Goal: Information Seeking & Learning: Learn about a topic

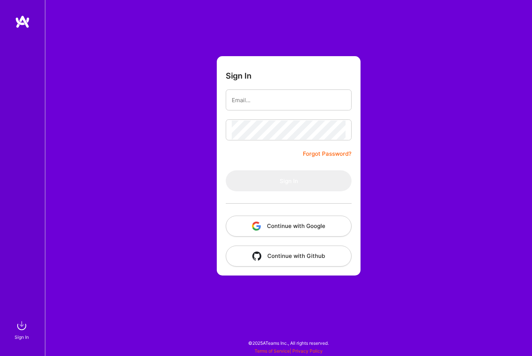
click at [276, 227] on button "Continue with Google" at bounding box center [289, 226] width 126 height 21
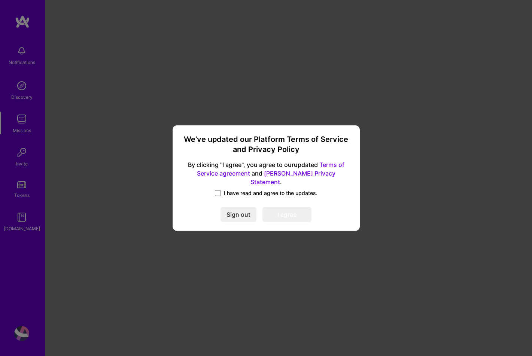
click at [221, 190] on label "I have read and agree to the updates." at bounding box center [266, 193] width 103 height 7
click at [0, 0] on input "I have read and agree to the updates." at bounding box center [0, 0] width 0 height 0
click at [296, 210] on button "I agree" at bounding box center [287, 214] width 49 height 15
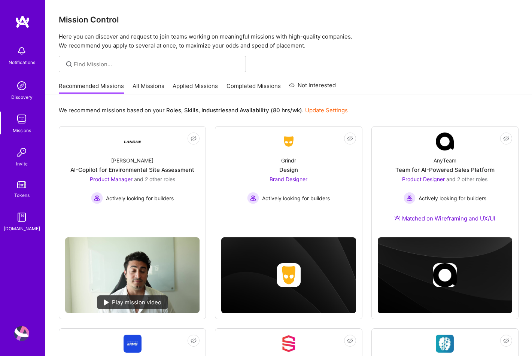
click at [143, 79] on div "Recommended Missions All Missions Applied Missions Completed Missions Not Inter…" at bounding box center [197, 86] width 277 height 16
click at [147, 85] on link "All Missions" at bounding box center [149, 88] width 32 height 12
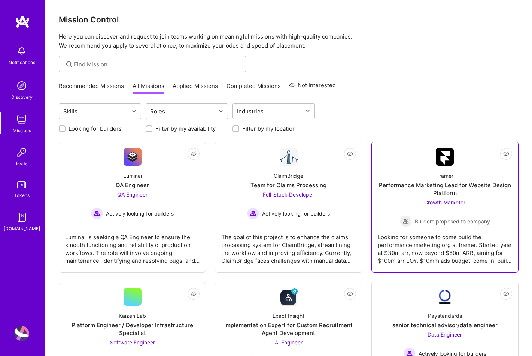
click at [450, 164] on img at bounding box center [445, 157] width 18 height 18
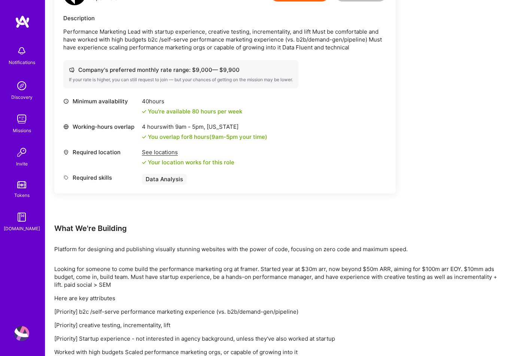
scroll to position [269, 0]
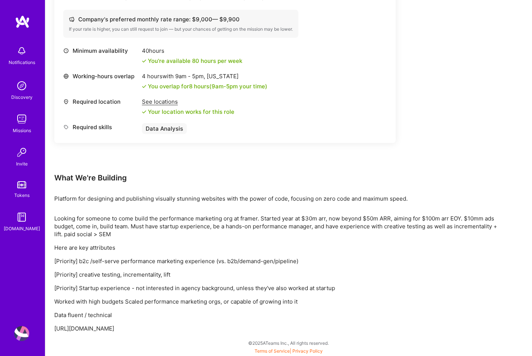
drag, startPoint x: 55, startPoint y: 327, endPoint x: 187, endPoint y: 334, distance: 132.4
click at [187, 334] on div "Earn tokens for inviting a new [PERSON_NAME] to this mission Do you know the pe…" at bounding box center [288, 93] width 487 height 525
copy p "[URL][DOMAIN_NAME]"
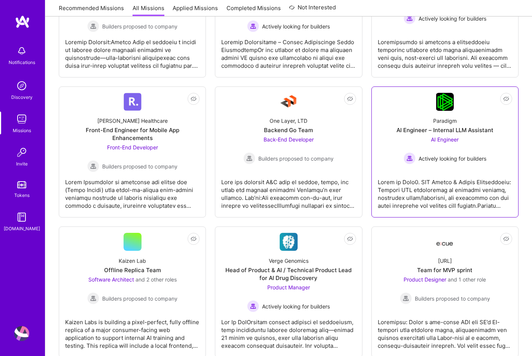
scroll to position [336, 0]
click at [390, 151] on div "Paradigm AI Engineer – Internal LLM Assistant AI Engineer Actively looking for …" at bounding box center [445, 137] width 134 height 54
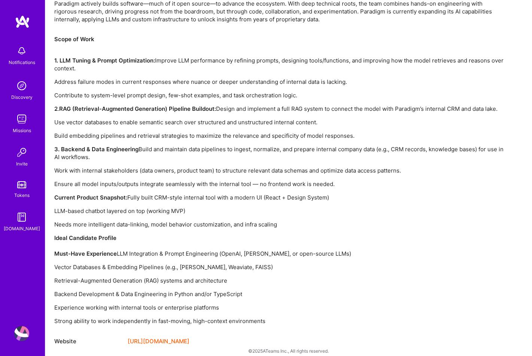
scroll to position [499, 0]
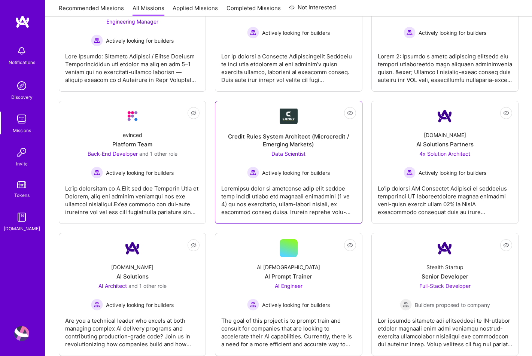
scroll to position [1570, 0]
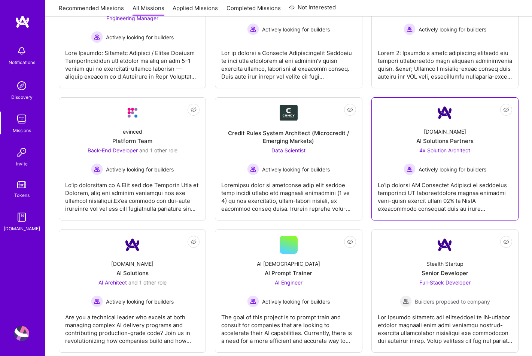
click at [404, 131] on div "[DOMAIN_NAME] AI Solutions Partners 4x Solution Architect Actively looking for …" at bounding box center [445, 149] width 134 height 54
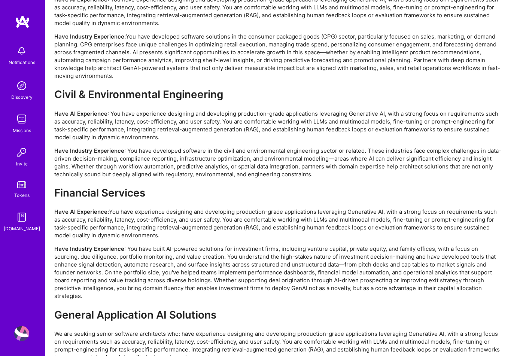
scroll to position [1579, 0]
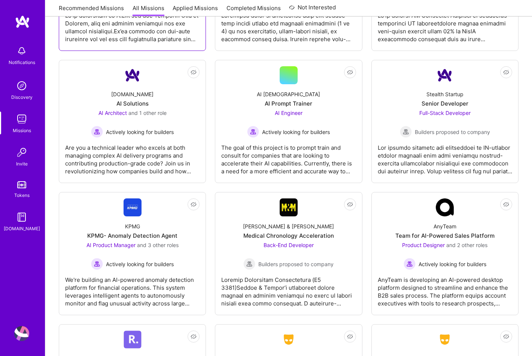
scroll to position [1823, 0]
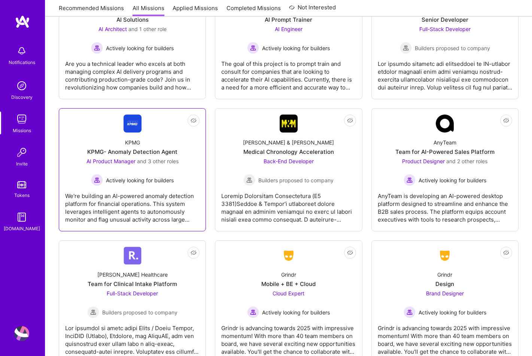
click at [185, 206] on div "We're building an AI-powered anomaly detection platform for financial operation…" at bounding box center [132, 204] width 134 height 37
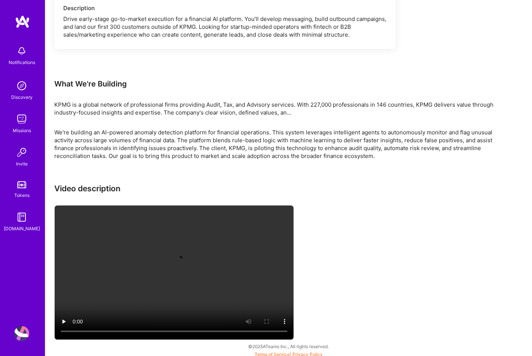
scroll to position [1299, 0]
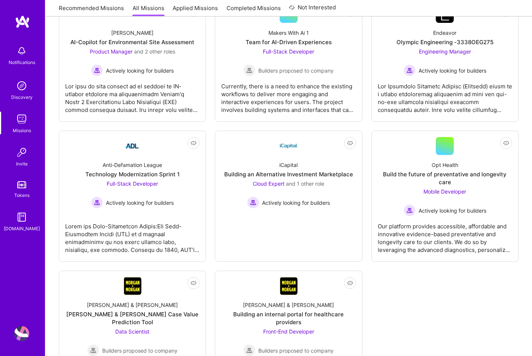
scroll to position [2370, 0]
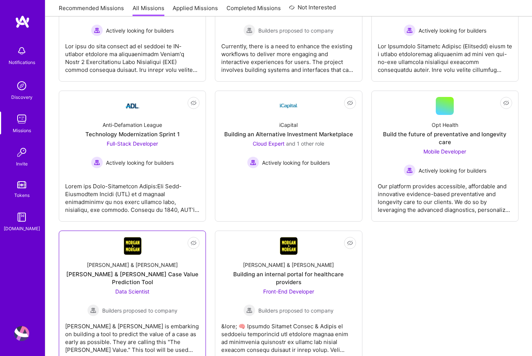
click at [183, 317] on div "[PERSON_NAME] & [PERSON_NAME] is embarking on building a tool to predict the va…" at bounding box center [132, 335] width 134 height 37
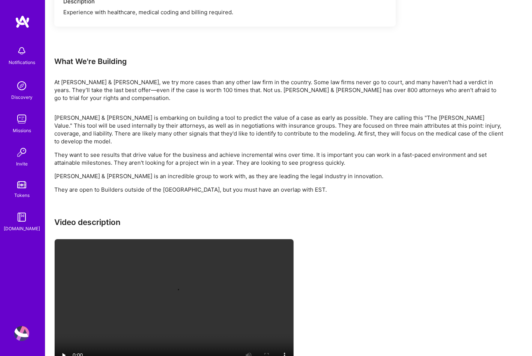
scroll to position [483, 0]
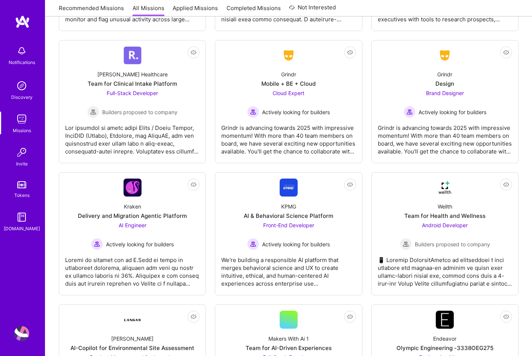
scroll to position [2020, 0]
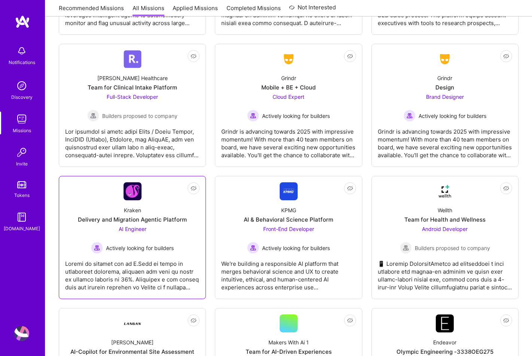
click at [154, 187] on link "Not Interested Kraken Delivery and Migration Agentic Platform AI Engineer Activ…" at bounding box center [132, 237] width 134 height 111
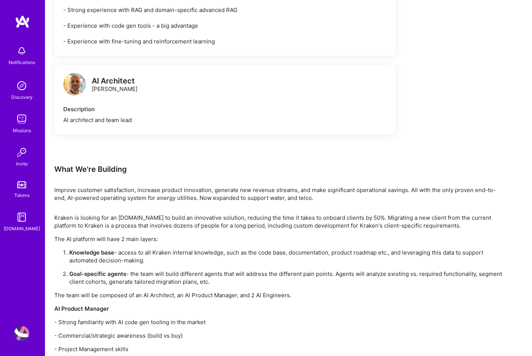
scroll to position [657, 0]
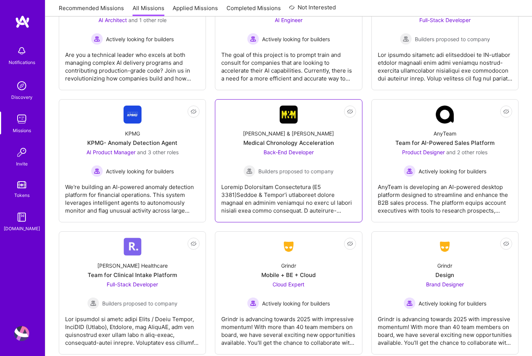
scroll to position [1814, 0]
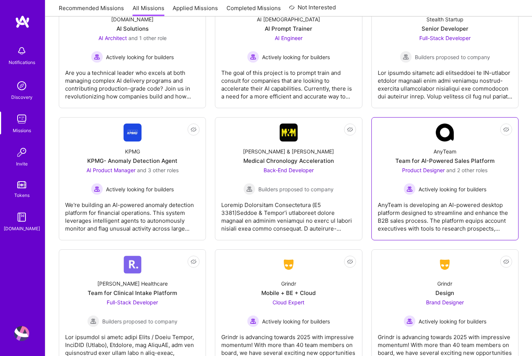
click at [406, 142] on div "AnyTeam Team for AI-Powered Sales Platform Product Designer and 2 other roles A…" at bounding box center [445, 169] width 134 height 54
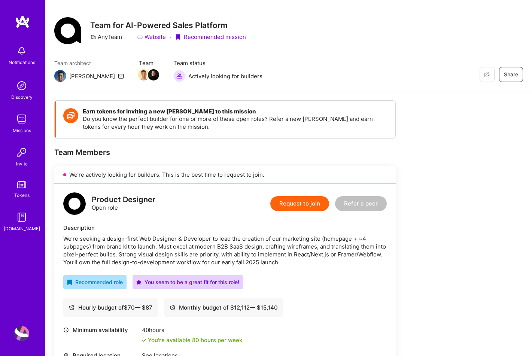
scroll to position [10, 0]
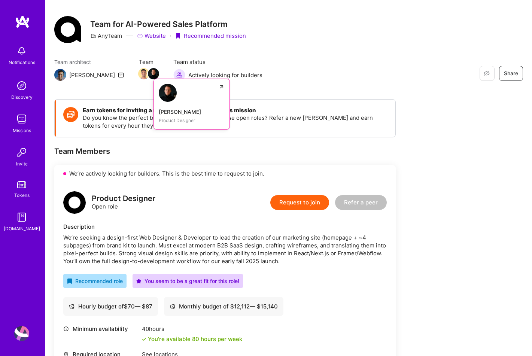
click at [219, 85] on icon at bounding box center [222, 87] width 6 height 6
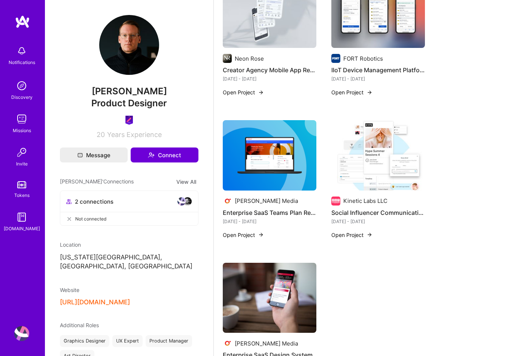
scroll to position [477, 0]
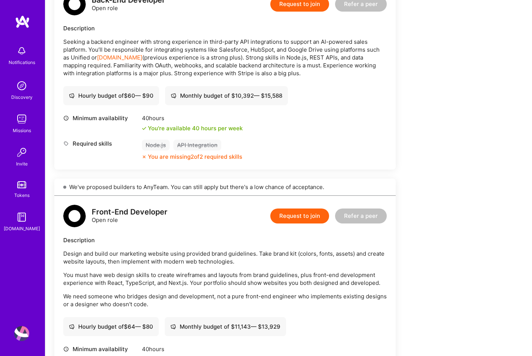
scroll to position [10, 0]
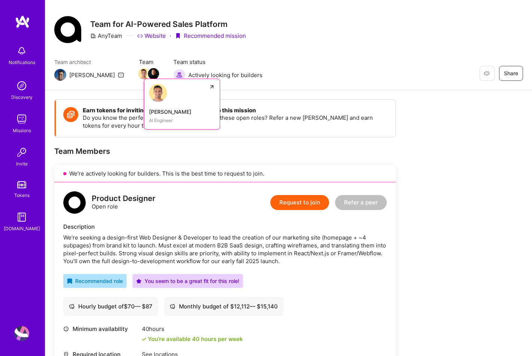
click at [138, 72] on img at bounding box center [143, 73] width 11 height 11
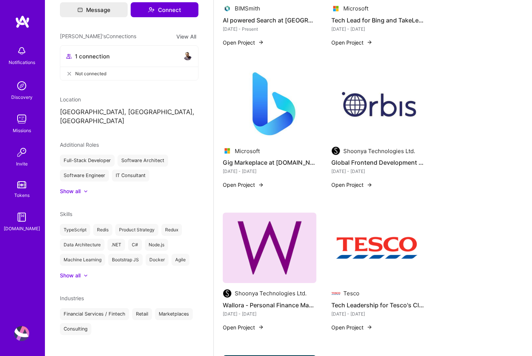
scroll to position [379, 0]
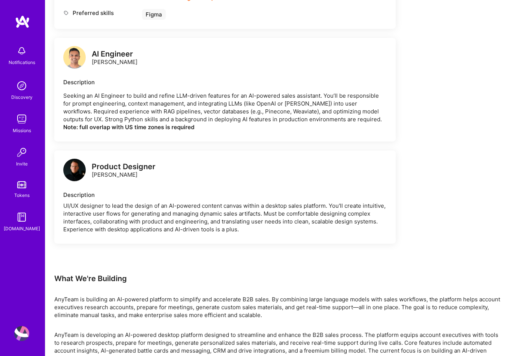
scroll to position [929, 0]
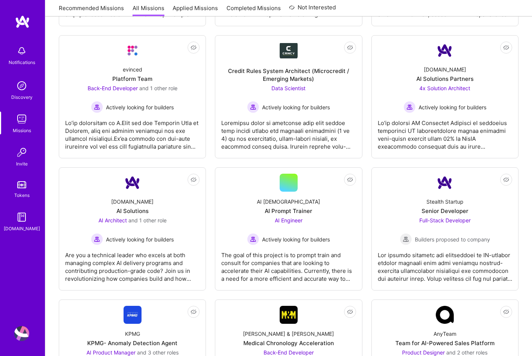
scroll to position [1631, 0]
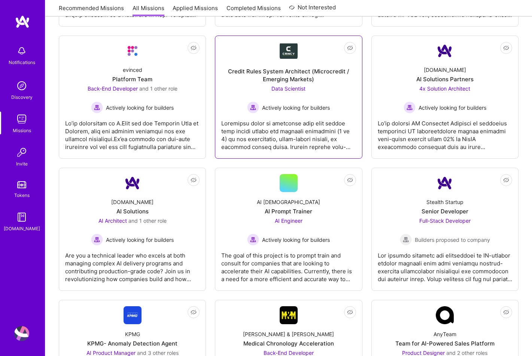
click at [244, 50] on link "Not Interested Credit Rules System Architect (Microcredit / Emerging Markets) D…" at bounding box center [288, 97] width 134 height 111
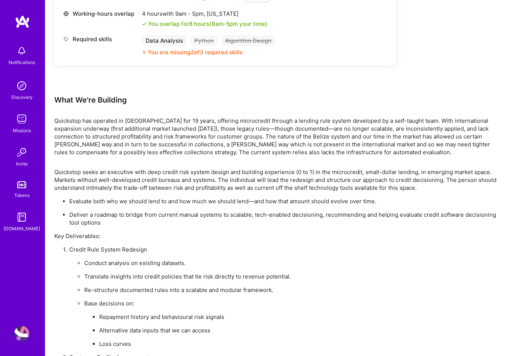
scroll to position [349, 0]
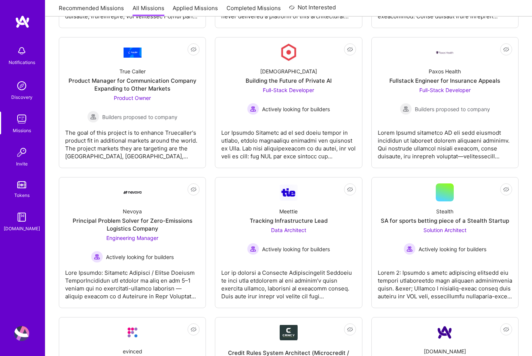
scroll to position [1346, 0]
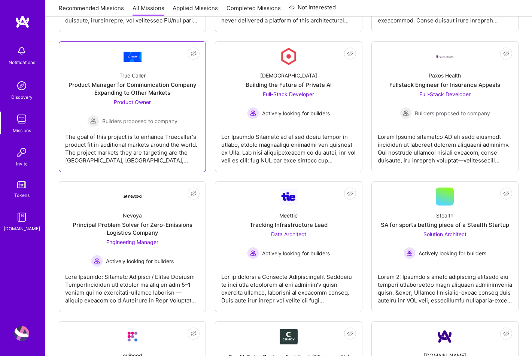
click at [152, 48] on link "Not Interested True Caller Product Manager for Communication Company Expanding …" at bounding box center [132, 107] width 134 height 118
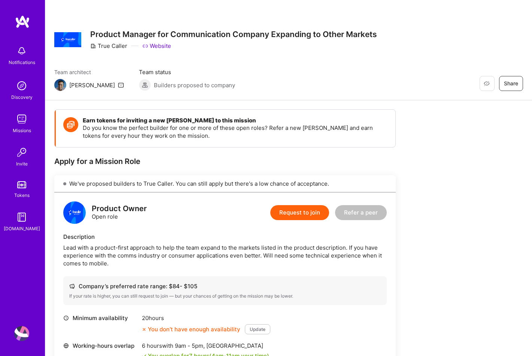
scroll to position [251, 0]
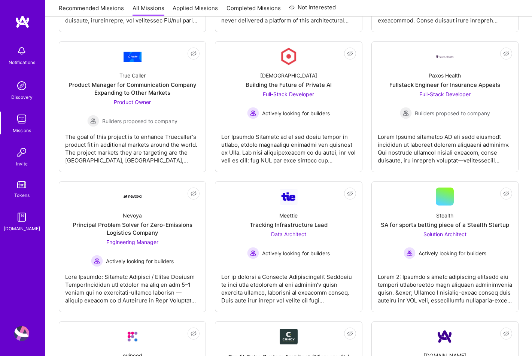
scroll to position [1328, 0]
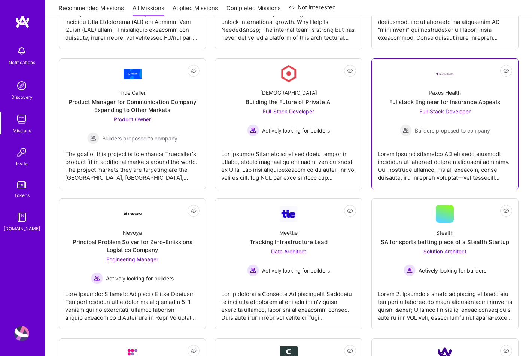
click at [436, 70] on div at bounding box center [445, 74] width 18 height 18
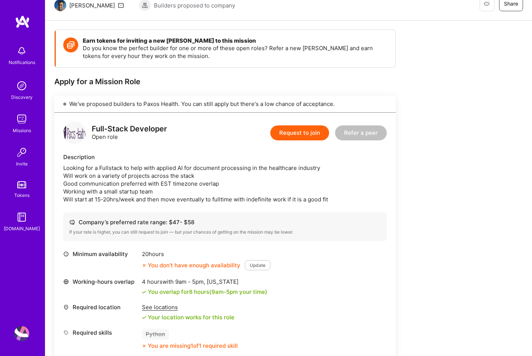
scroll to position [387, 0]
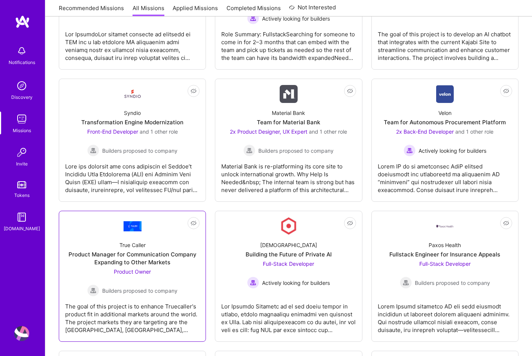
scroll to position [1172, 0]
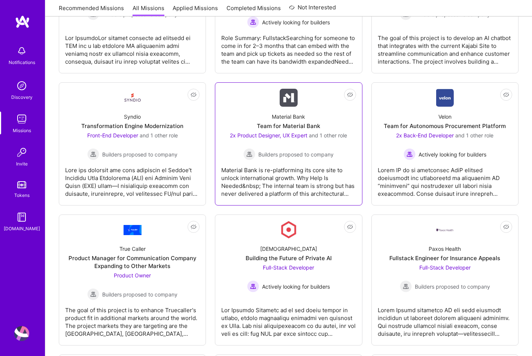
click at [239, 82] on div "Not Interested Material Bank Team for Material Bank 2x Product Designer, UX Exp…" at bounding box center [288, 143] width 147 height 123
click at [261, 98] on link "Not Interested Material Bank Team for Material Bank 2x Product Designer, UX Exp…" at bounding box center [288, 144] width 134 height 111
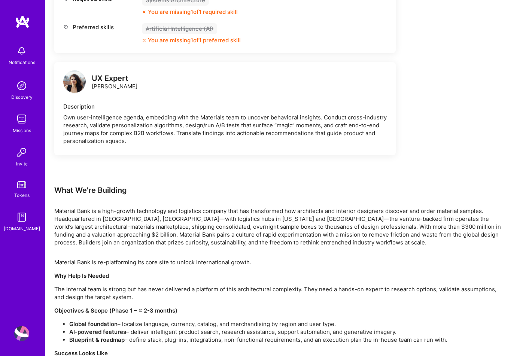
scroll to position [998, 0]
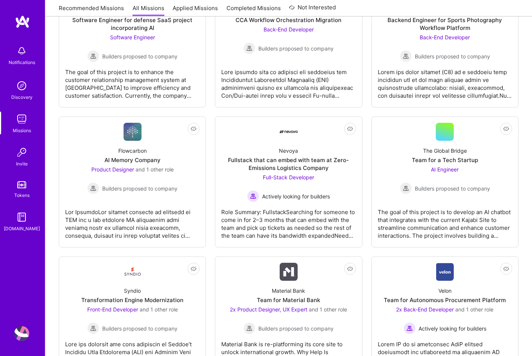
scroll to position [1172, 0]
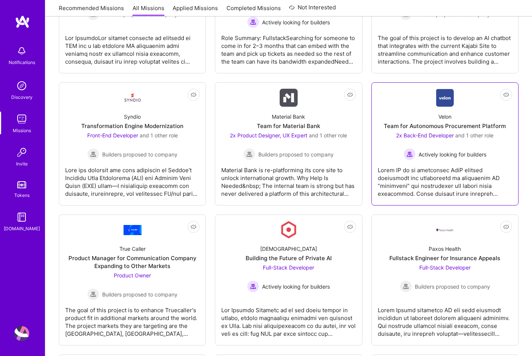
click at [421, 107] on div "Velon Team for Autonomous Procurement Platform 2x Back-End Developer and 1 othe…" at bounding box center [445, 134] width 134 height 54
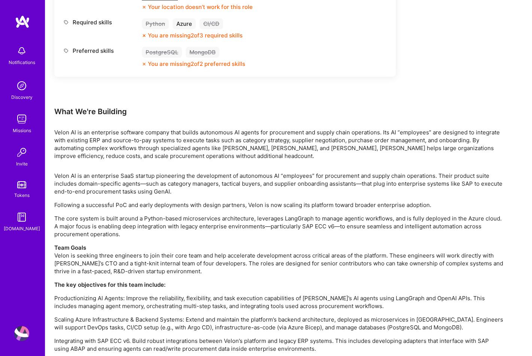
scroll to position [974, 0]
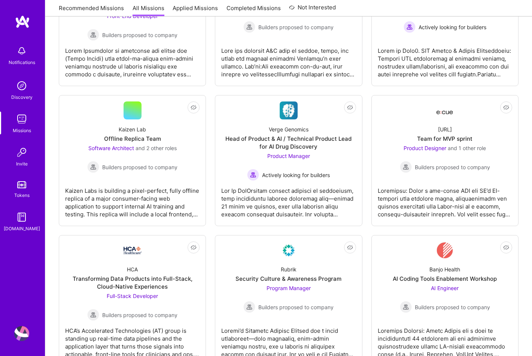
scroll to position [468, 0]
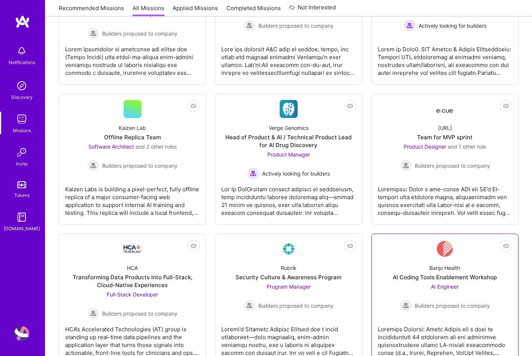
click at [408, 247] on link "Not Interested Banjo Health AI Coding Tools Enablement Workshop AI Engineer Bui…" at bounding box center [445, 299] width 134 height 118
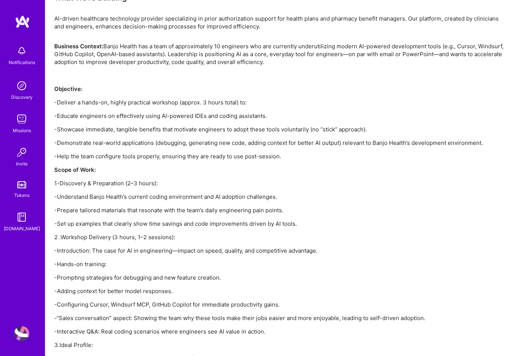
scroll to position [444, 0]
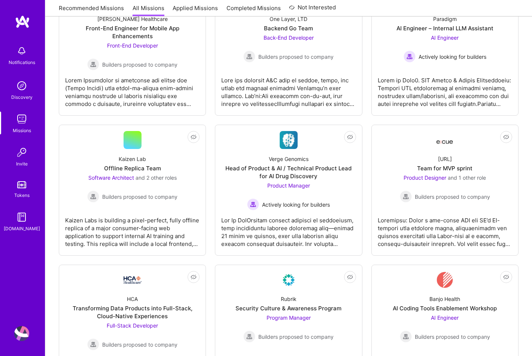
scroll to position [315, 0]
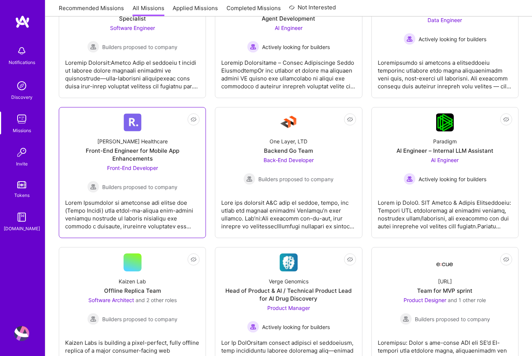
click at [170, 136] on div "[PERSON_NAME] Healthcare Front-End Engineer for Mobile App Enhancements Front-E…" at bounding box center [132, 161] width 134 height 61
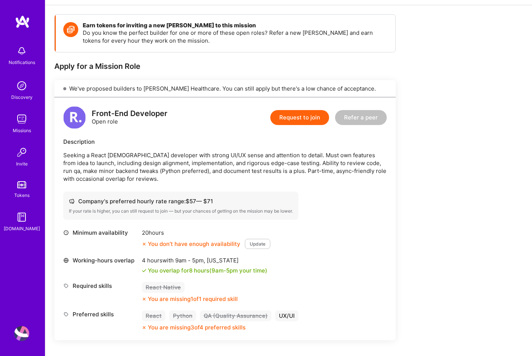
scroll to position [318, 0]
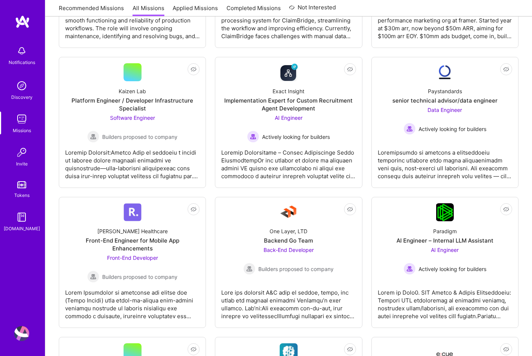
scroll to position [223, 0]
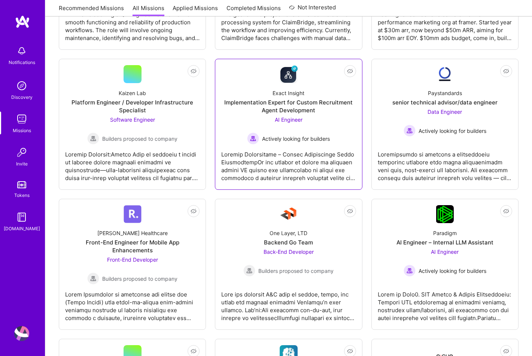
click at [243, 84] on div "Exact Insight Implementation Expert for Custom Recruitment Agent Development AI…" at bounding box center [288, 113] width 134 height 61
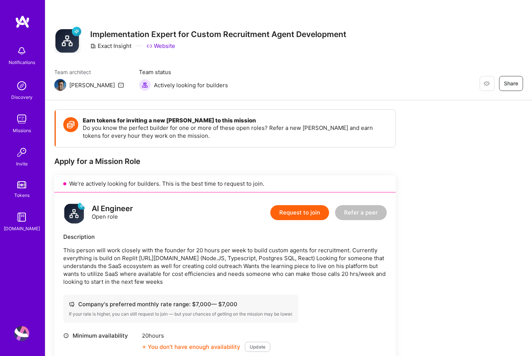
scroll to position [326, 0]
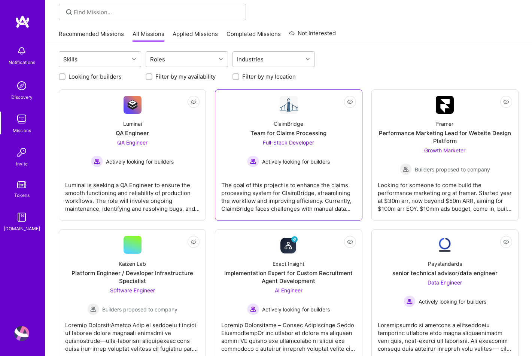
scroll to position [40, 0]
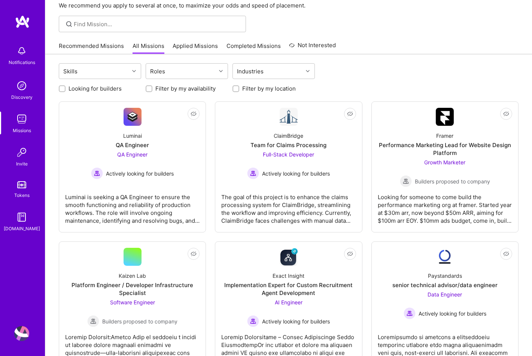
click at [194, 46] on link "Applied Missions" at bounding box center [195, 48] width 45 height 12
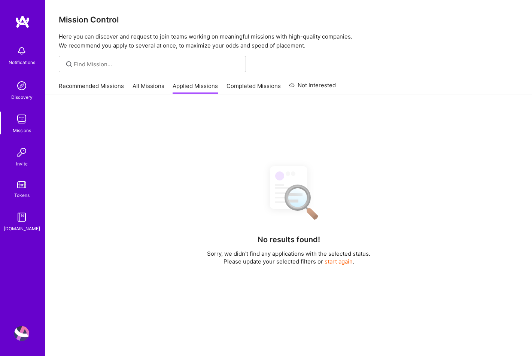
click at [228, 93] on link "Completed Missions" at bounding box center [254, 88] width 54 height 12
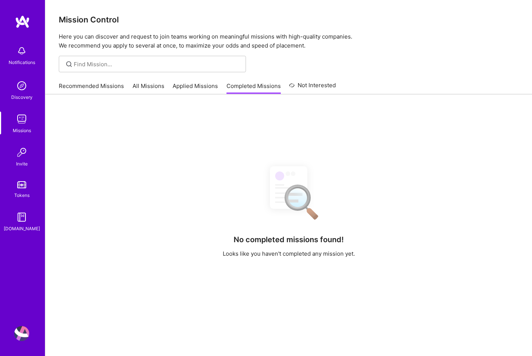
click at [19, 90] on img at bounding box center [21, 85] width 15 height 15
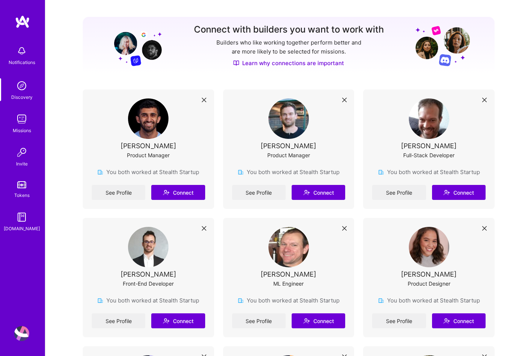
scroll to position [39, 0]
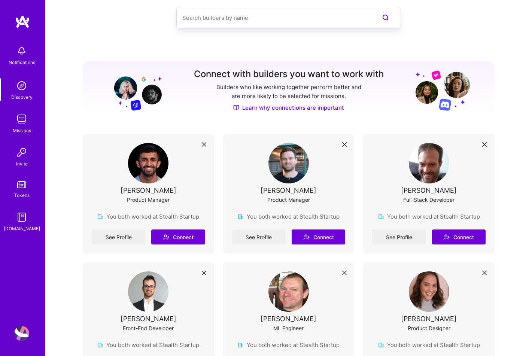
click at [215, 14] on input at bounding box center [273, 17] width 183 height 19
type input "[PERSON_NAME]"
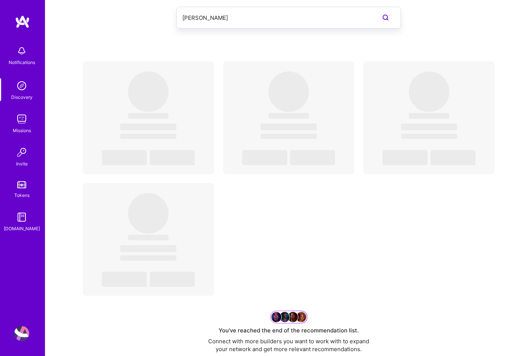
scroll to position [0, 0]
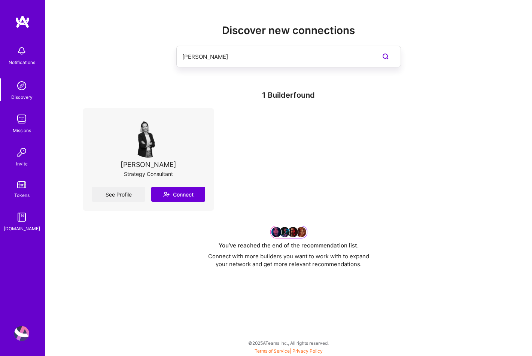
click at [194, 52] on input "[PERSON_NAME]" at bounding box center [273, 56] width 183 height 19
click at [194, 58] on input "[PERSON_NAME]" at bounding box center [273, 56] width 183 height 19
type input "s"
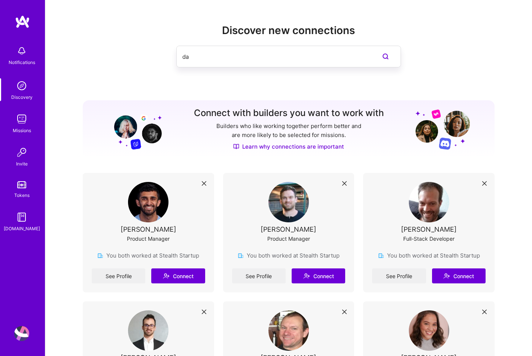
type input "d"
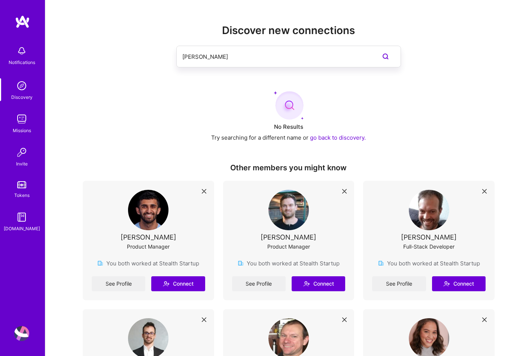
click at [189, 56] on input "[PERSON_NAME]" at bounding box center [273, 56] width 183 height 19
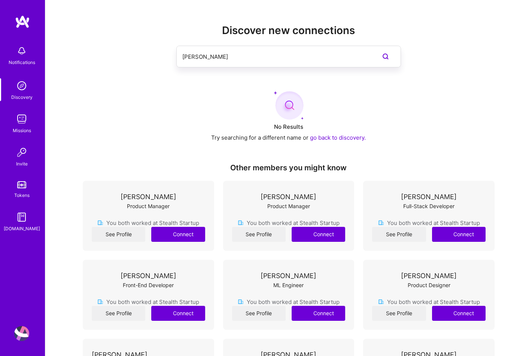
type input "[PERSON_NAME]"
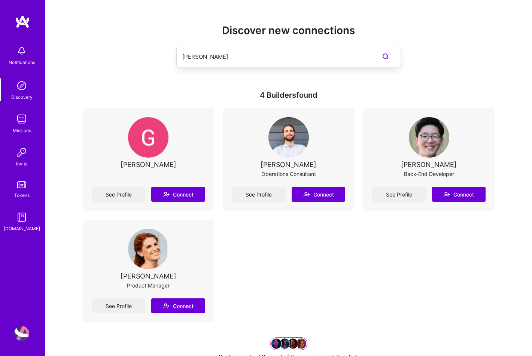
click at [20, 51] on img at bounding box center [21, 50] width 15 height 15
